Goal: Information Seeking & Learning: Learn about a topic

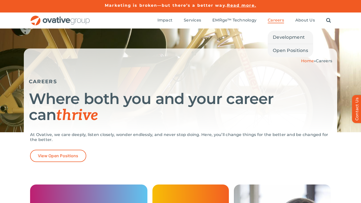
click at [274, 20] on span "Careers" at bounding box center [275, 20] width 16 height 5
click at [280, 42] on link "Development" at bounding box center [289, 37] width 45 height 13
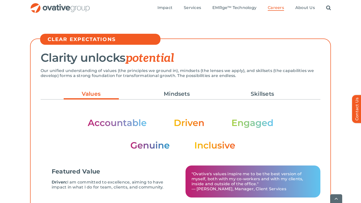
scroll to position [119, 0]
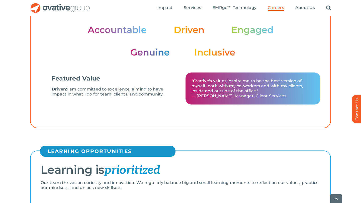
click at [208, 110] on li "Featured Value Driven: I am committed to excellence, aiming to have impact in w…" at bounding box center [180, 60] width 279 height 105
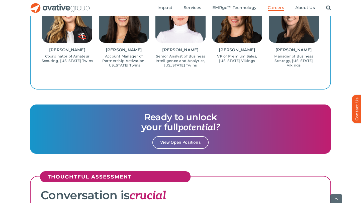
scroll to position [573, 0]
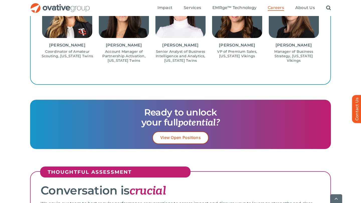
click at [195, 143] on link "View Open Positions" at bounding box center [180, 138] width 56 height 12
